Goal: Information Seeking & Learning: Learn about a topic

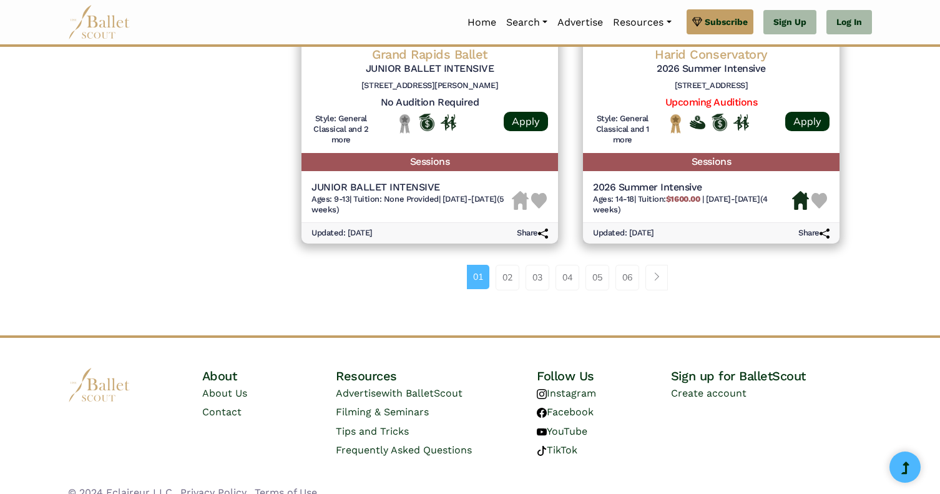
scroll to position [1786, 0]
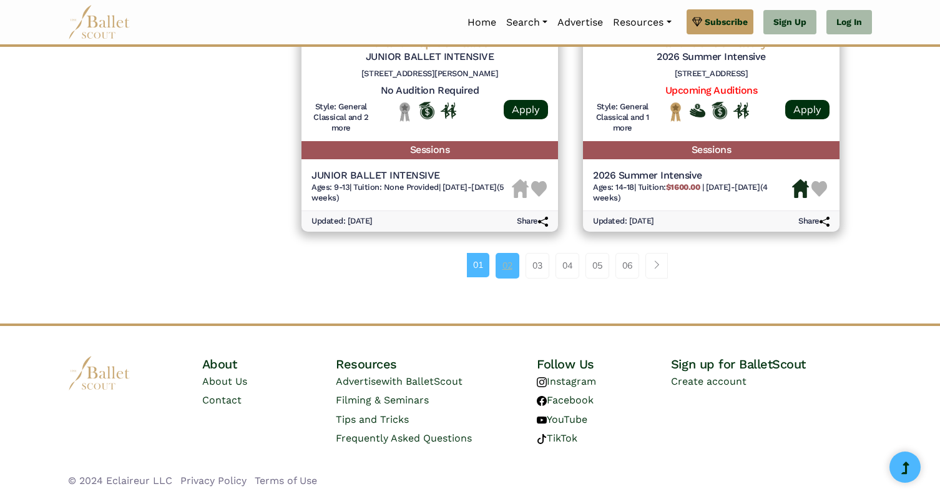
click at [511, 270] on link "02" at bounding box center [508, 265] width 24 height 25
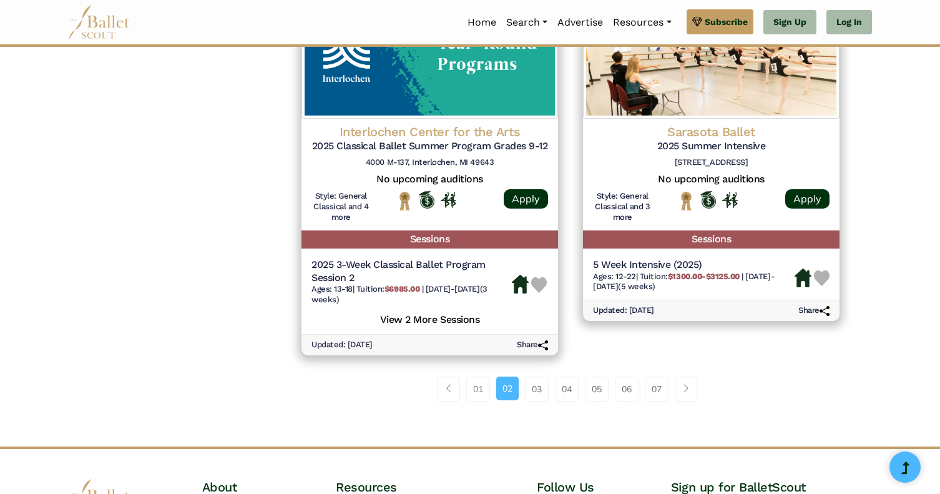
scroll to position [1723, 0]
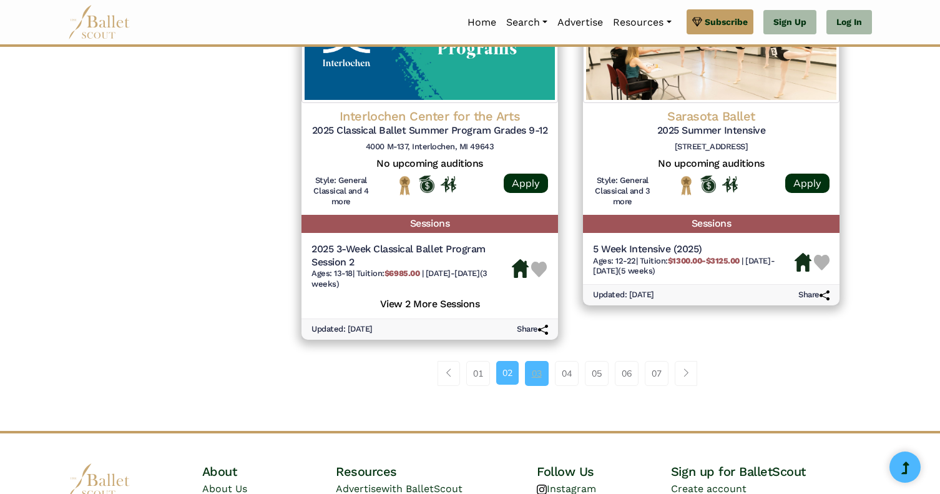
click at [535, 380] on link "03" at bounding box center [537, 373] width 24 height 25
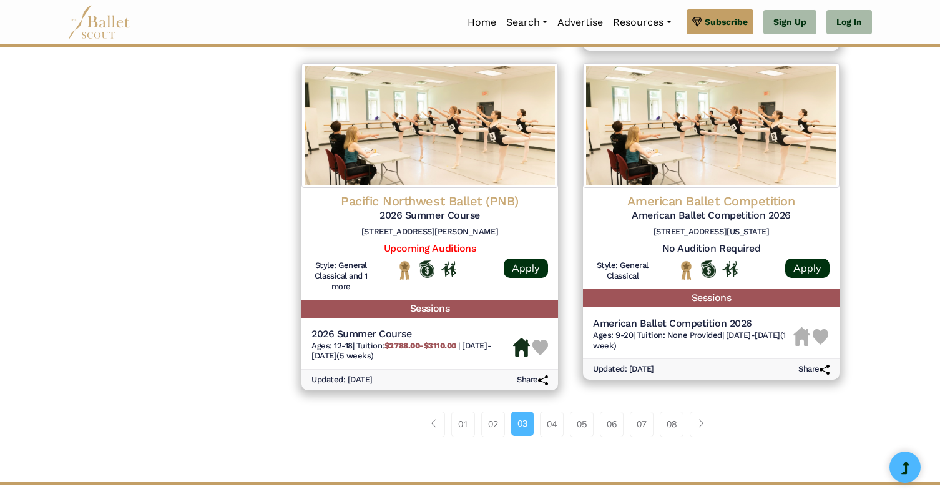
scroll to position [1639, 0]
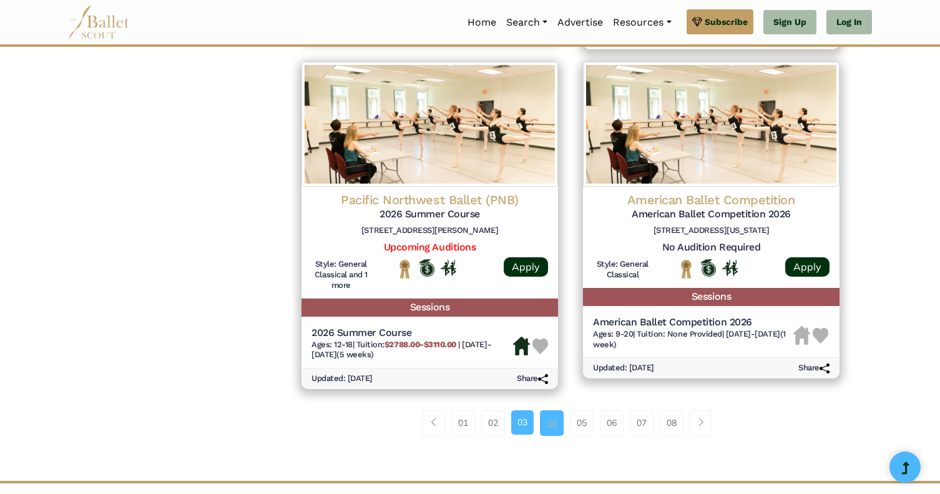
click at [553, 424] on link "04" at bounding box center [552, 422] width 24 height 25
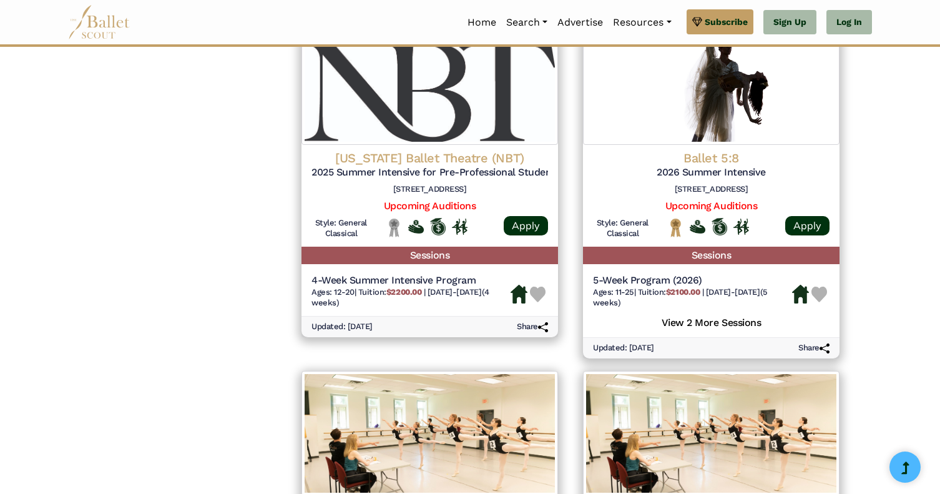
scroll to position [1320, 0]
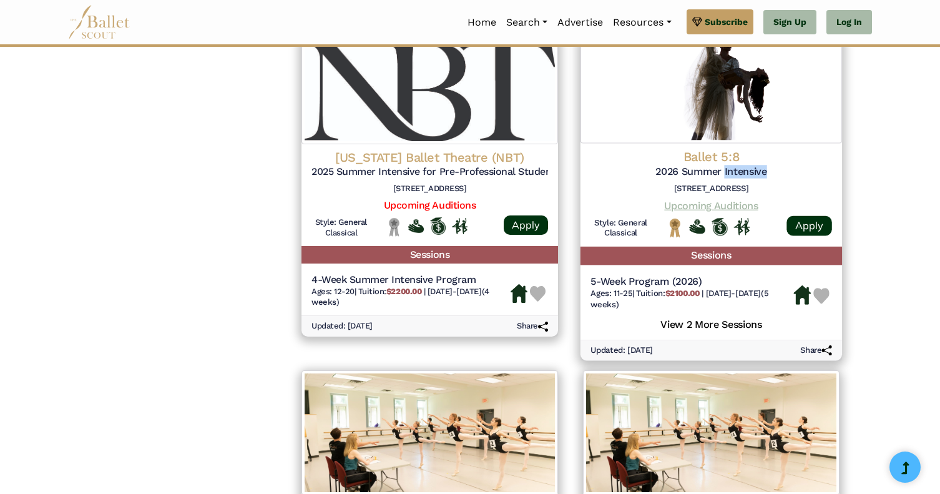
click at [753, 207] on link "Upcoming Auditions" at bounding box center [711, 205] width 94 height 12
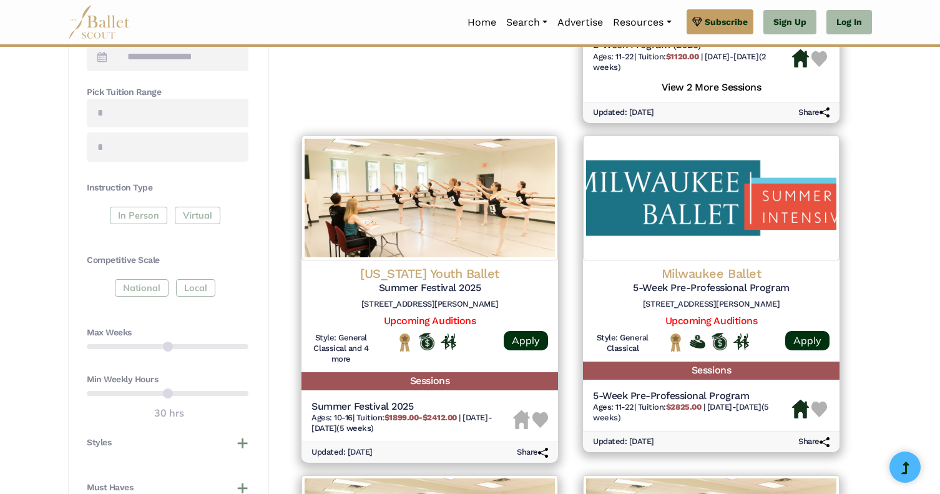
scroll to position [507, 0]
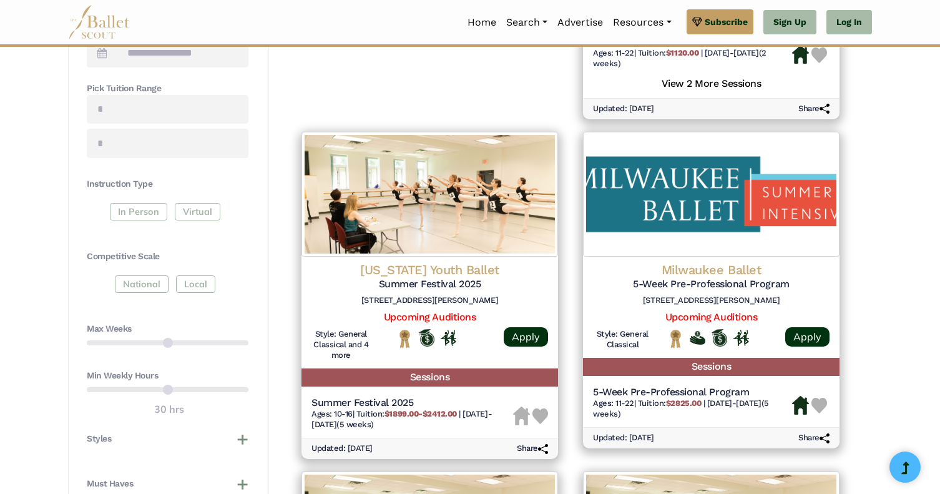
click at [138, 214] on div "In Person Virtual" at bounding box center [168, 214] width 162 height 22
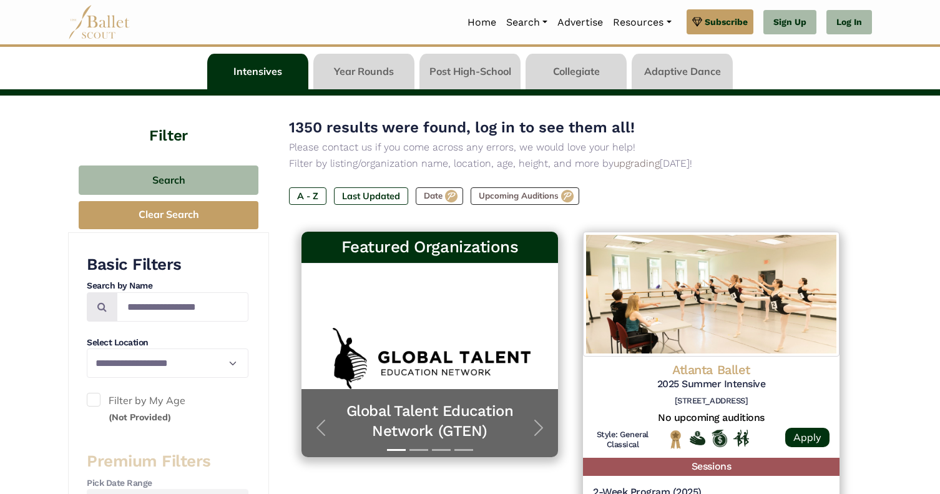
scroll to position [61, 0]
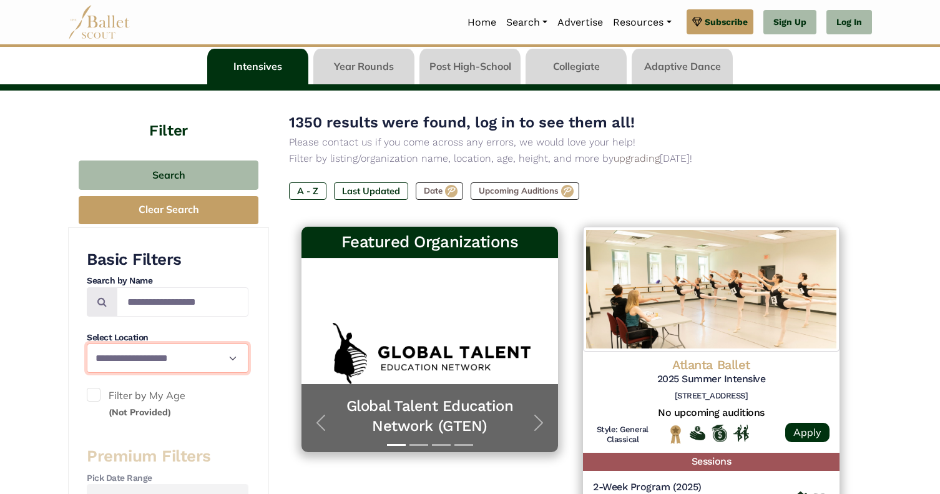
click at [232, 356] on select "**********" at bounding box center [168, 357] width 162 height 29
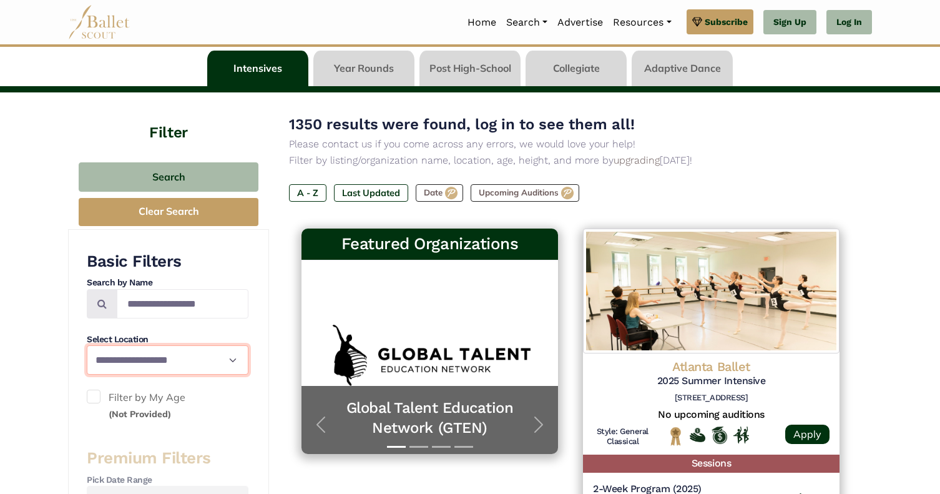
scroll to position [62, 0]
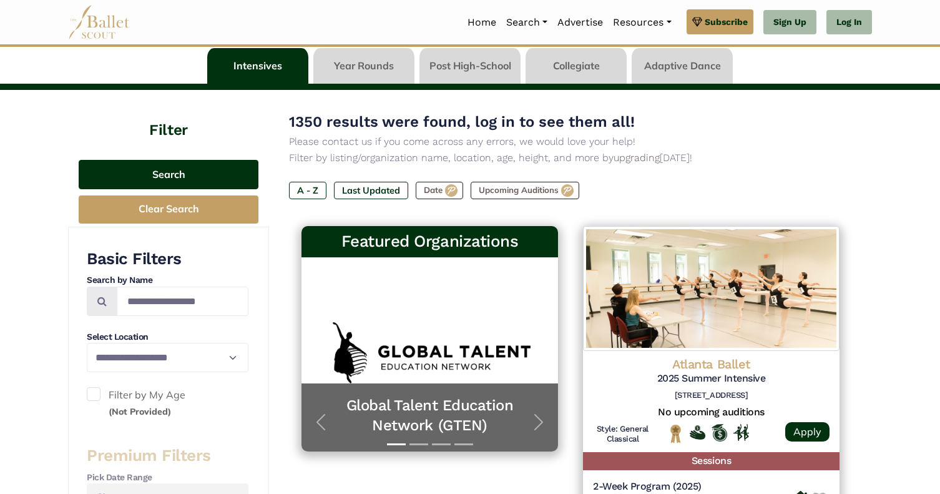
click at [222, 170] on button "Search" at bounding box center [169, 174] width 180 height 29
click at [202, 177] on button "Search" at bounding box center [169, 174] width 180 height 29
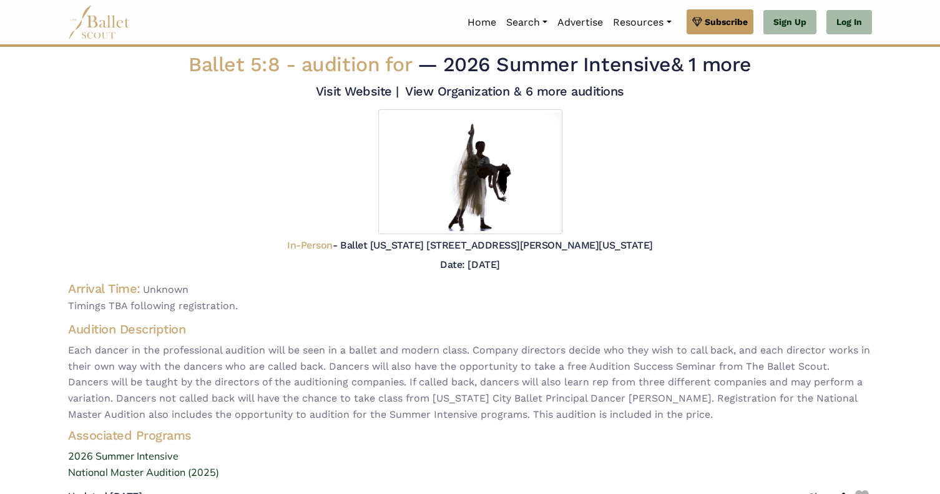
click at [345, 71] on span "audition for" at bounding box center [357, 64] width 110 height 24
click at [356, 90] on link "Visit Website |" at bounding box center [357, 91] width 83 height 15
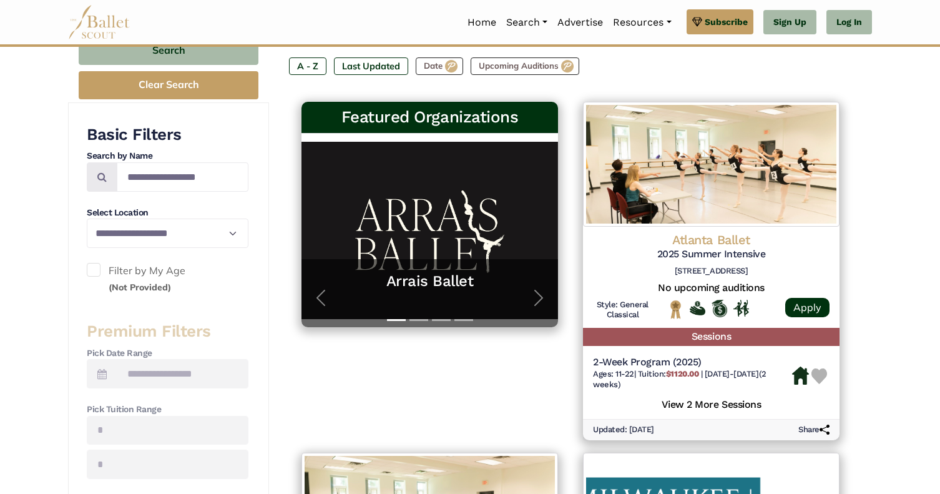
scroll to position [192, 0]
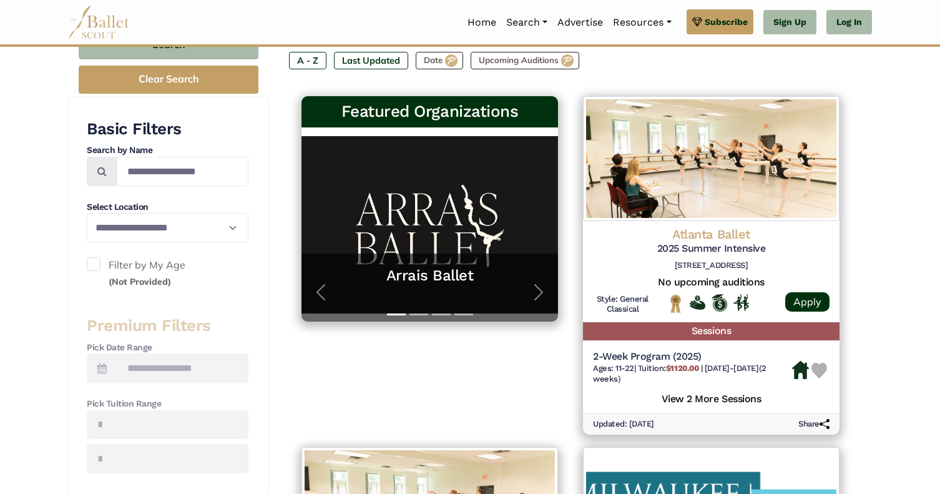
click at [94, 264] on span at bounding box center [94, 264] width 14 height 14
click at [94, 262] on span at bounding box center [94, 264] width 14 height 14
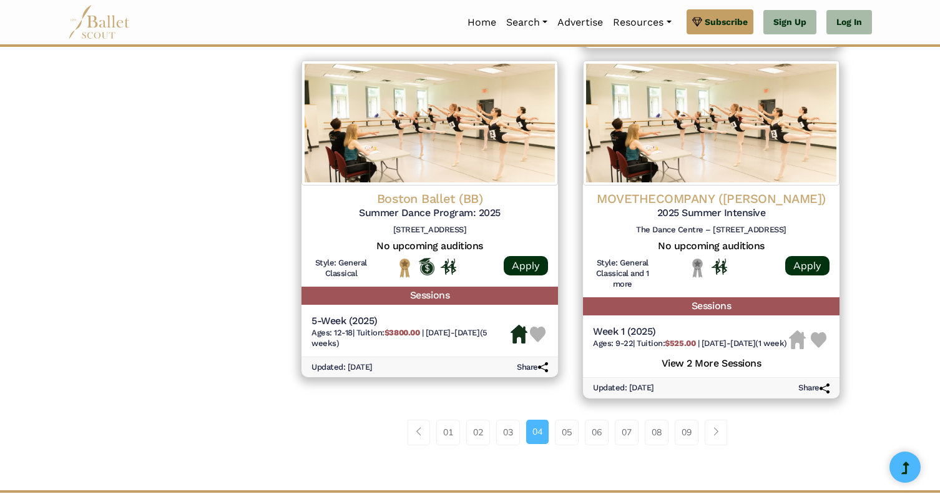
scroll to position [1639, 0]
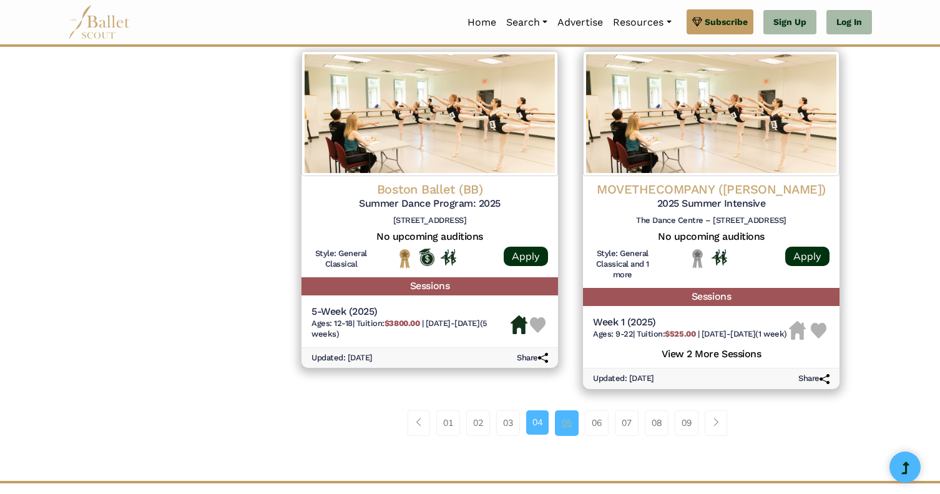
click at [567, 435] on link "05" at bounding box center [567, 422] width 24 height 25
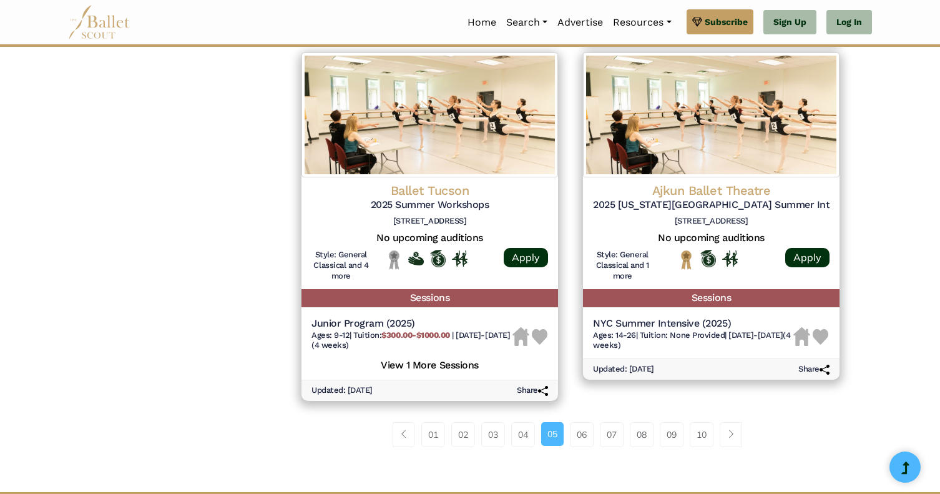
scroll to position [1650, 0]
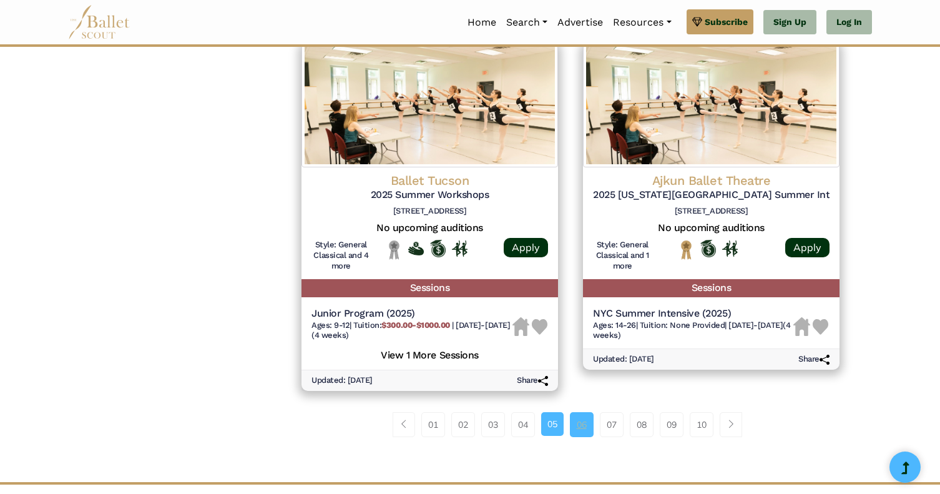
click at [585, 425] on link "06" at bounding box center [582, 424] width 24 height 25
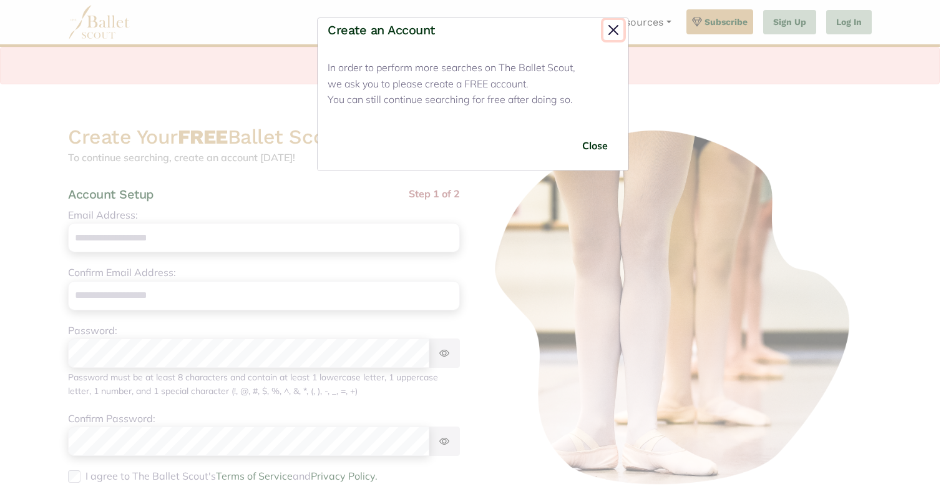
click at [610, 34] on button "Close" at bounding box center [614, 30] width 20 height 20
